Goal: Check status: Verify the current state of an ongoing process or item

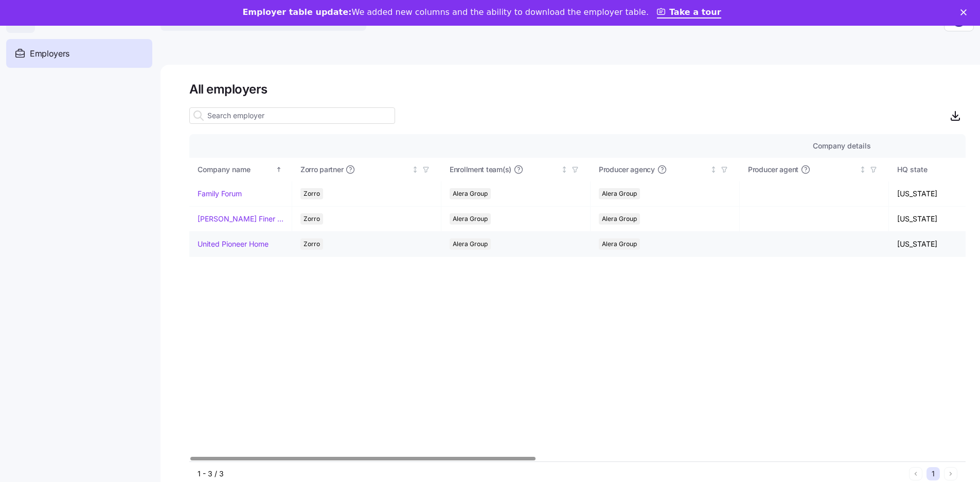
click at [255, 241] on link "United Pioneer Home" at bounding box center [232, 244] width 71 height 10
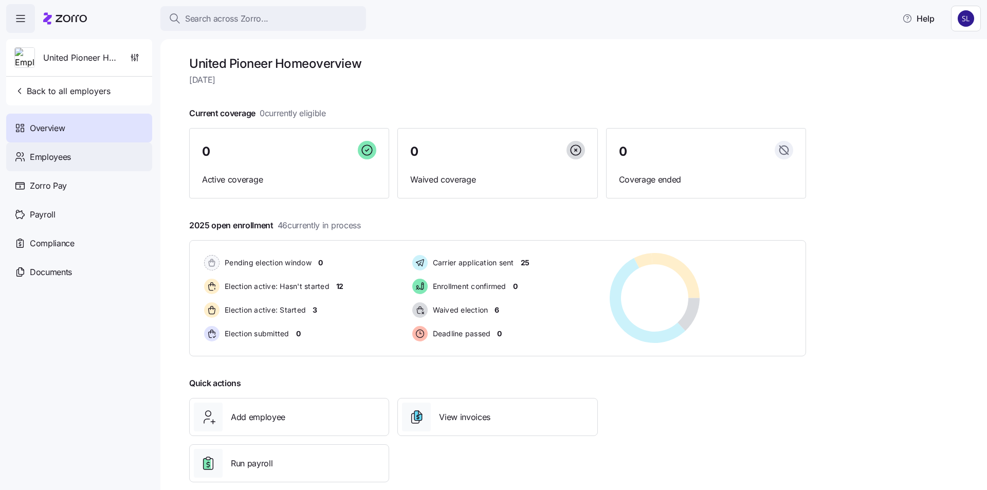
click at [48, 152] on span "Employees" at bounding box center [50, 157] width 41 height 13
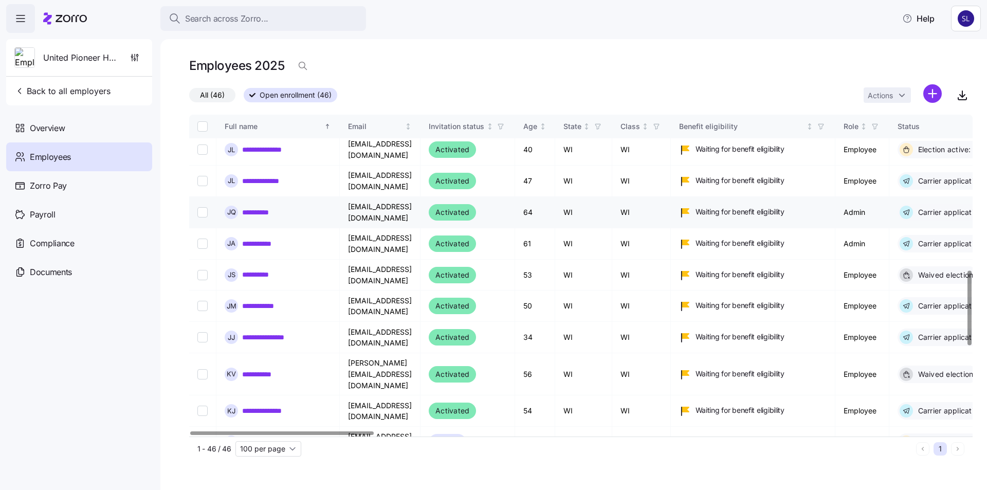
scroll to position [669, 0]
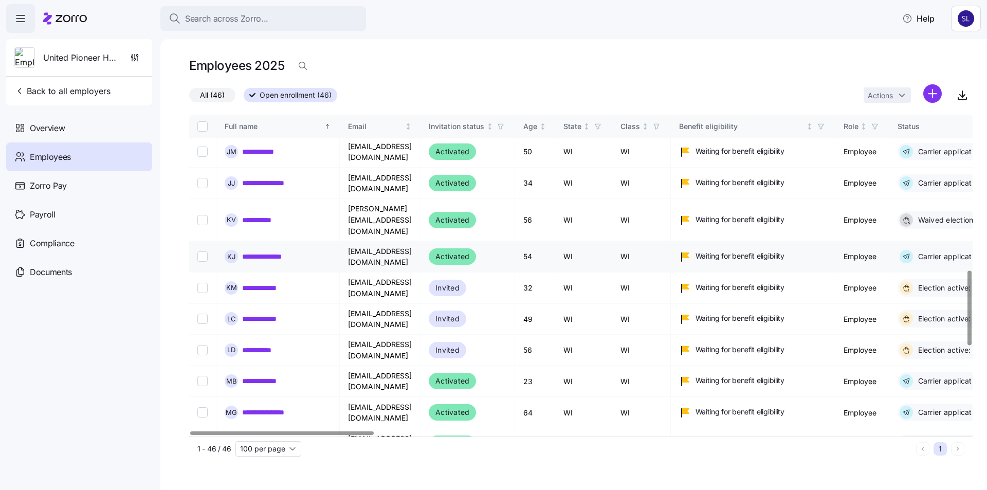
click at [257, 251] on link "**********" at bounding box center [268, 256] width 53 height 10
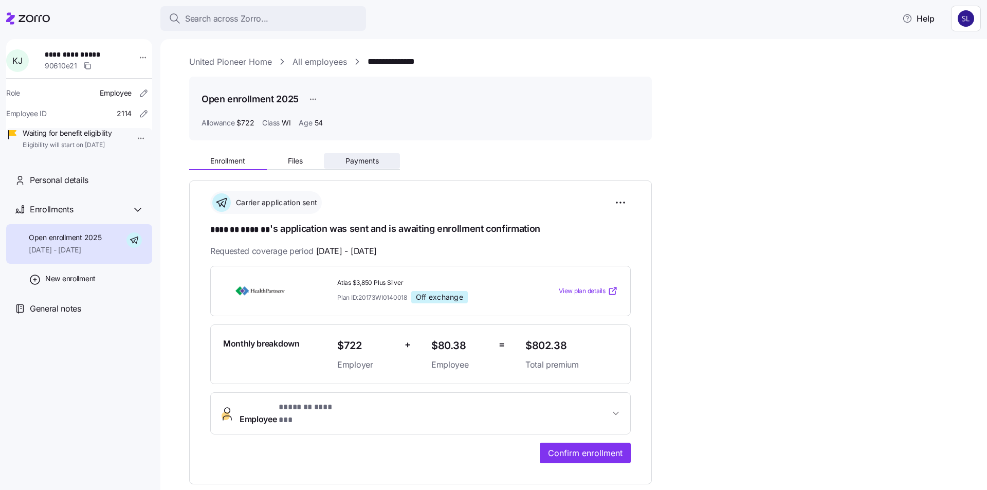
click at [357, 157] on span "Payments" at bounding box center [362, 160] width 33 height 7
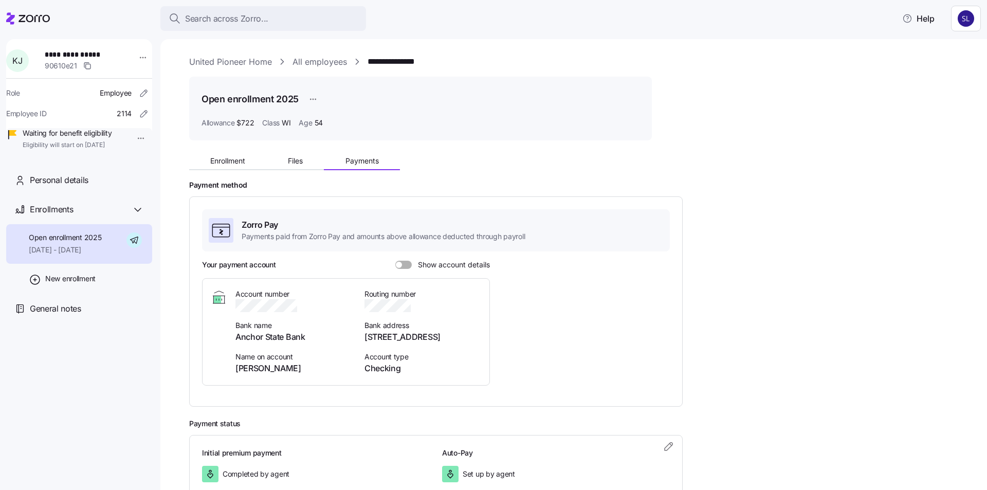
click at [415, 261] on span "Show account details" at bounding box center [451, 265] width 78 height 8
click at [396, 261] on input "Show account details" at bounding box center [396, 261] width 0 height 0
